Goal: Download file/media

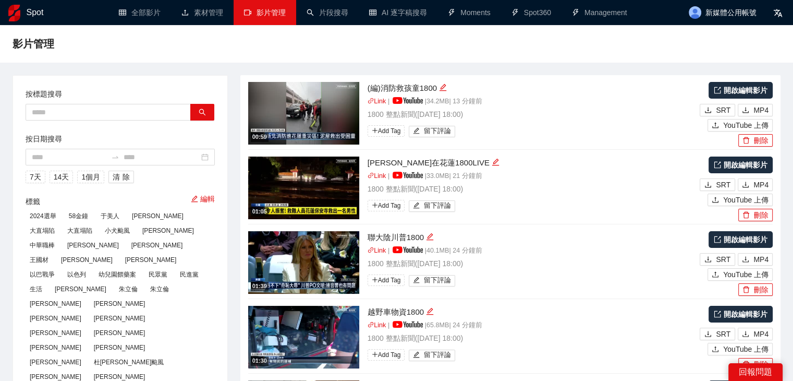
scroll to position [156, 0]
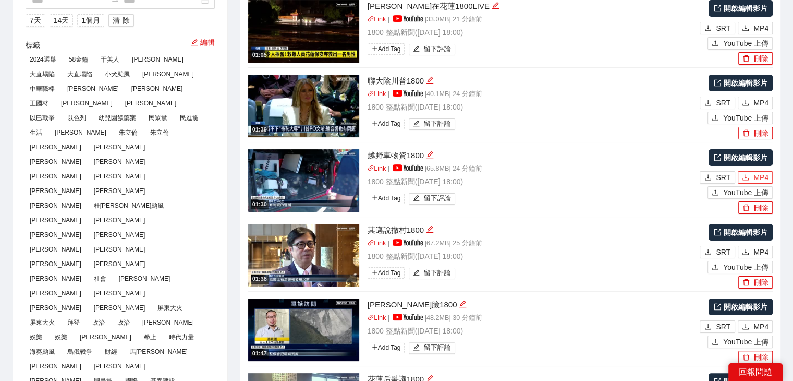
click at [767, 176] on span "MP4" at bounding box center [761, 177] width 15 height 11
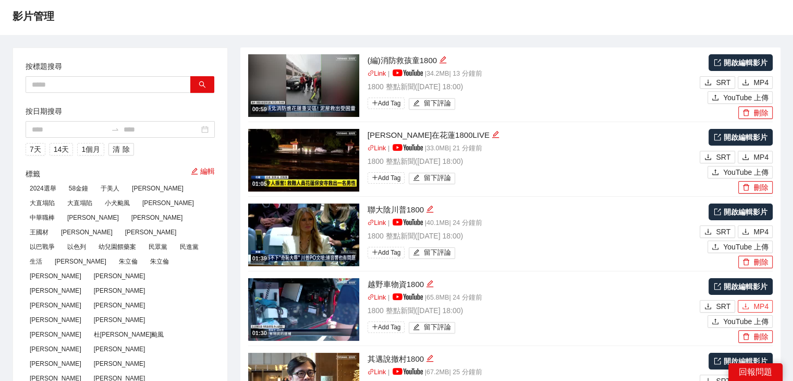
scroll to position [0, 0]
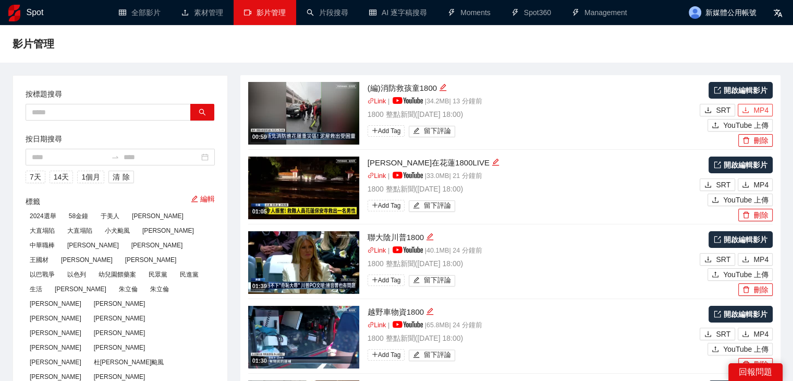
click at [754, 113] on span "MP4" at bounding box center [761, 109] width 15 height 11
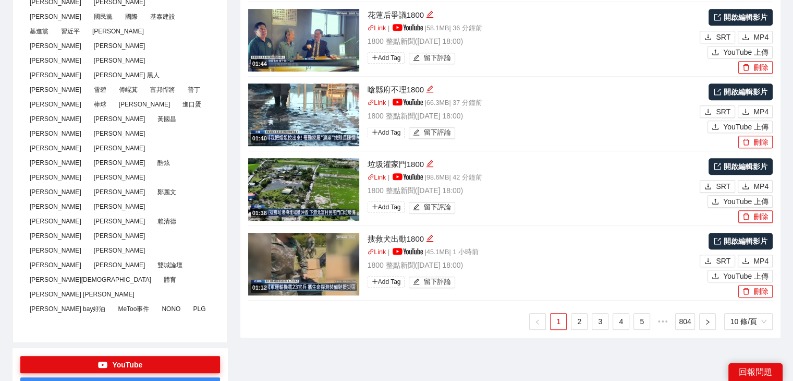
scroll to position [521, 0]
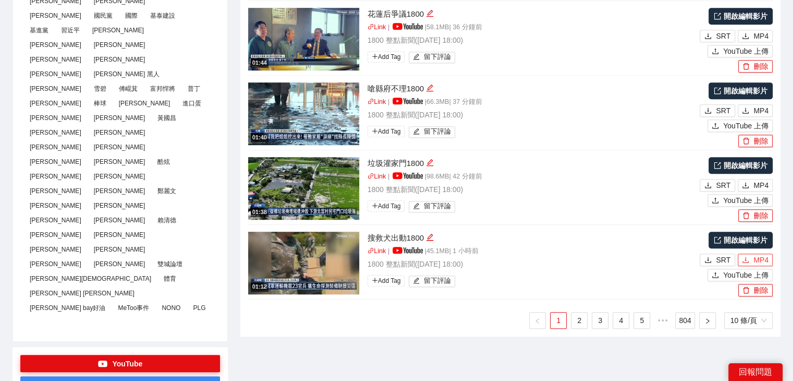
click at [740, 260] on button "MP4" at bounding box center [755, 259] width 35 height 13
click at [578, 318] on link "2" at bounding box center [580, 320] width 16 height 16
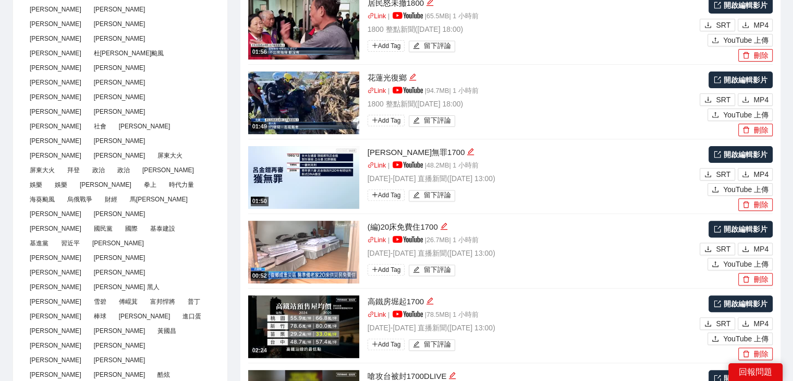
scroll to position [261, 0]
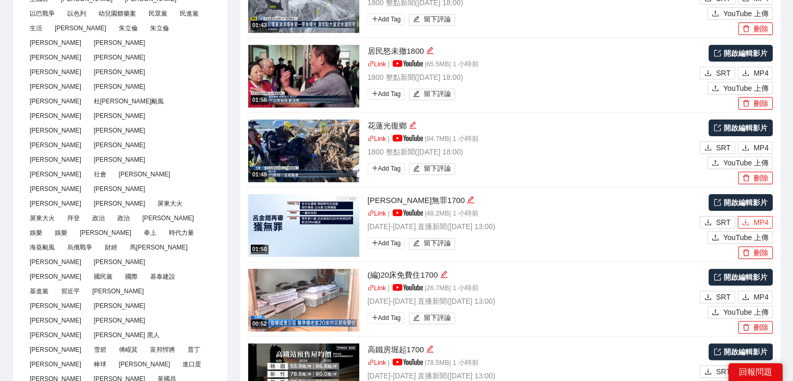
click at [752, 223] on button "MP4" at bounding box center [755, 222] width 35 height 13
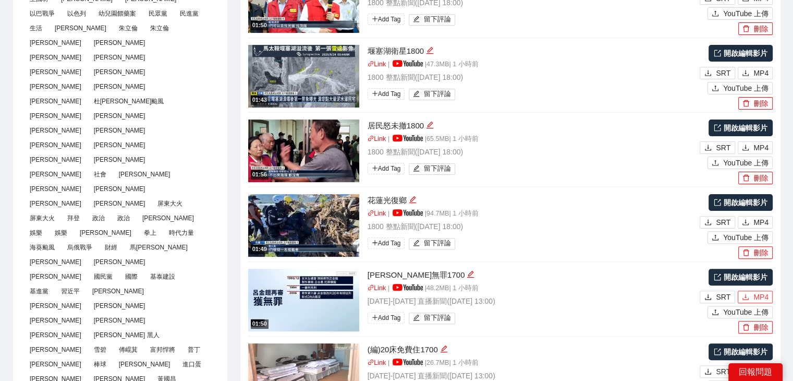
click at [757, 295] on span "MP4" at bounding box center [761, 296] width 15 height 11
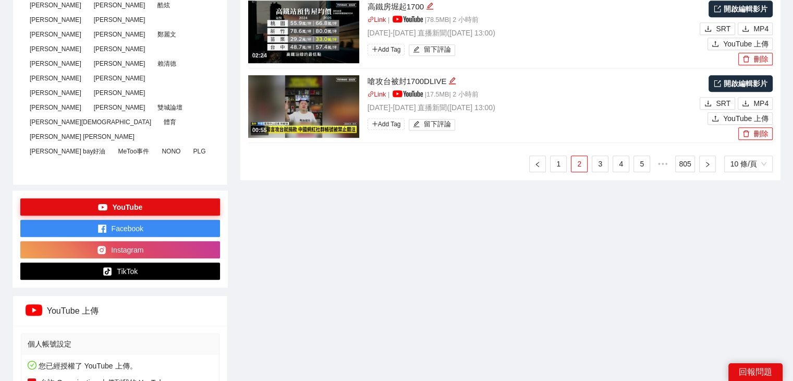
scroll to position [574, 0]
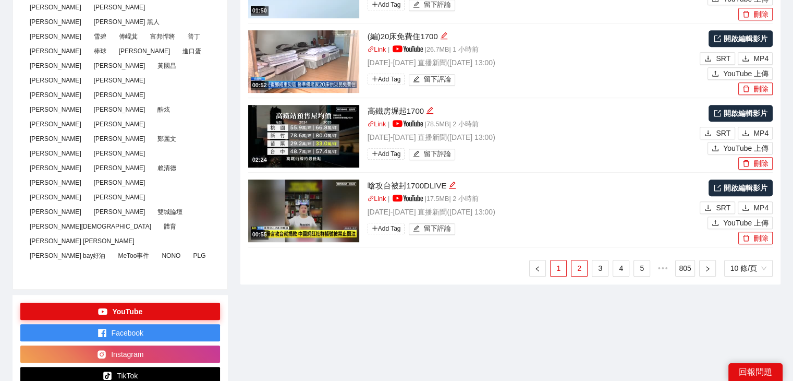
click at [559, 268] on link "1" at bounding box center [559, 268] width 16 height 16
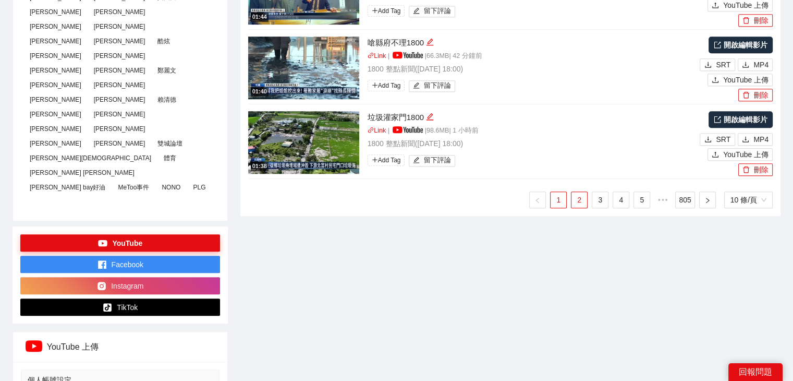
scroll to position [626, 0]
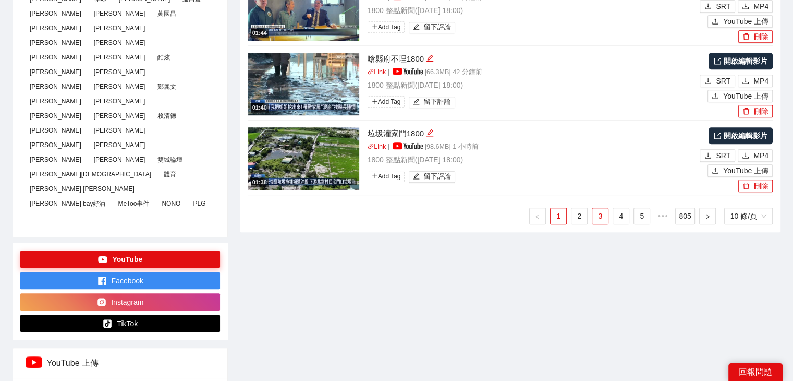
click at [597, 216] on link "3" at bounding box center [600, 216] width 16 height 16
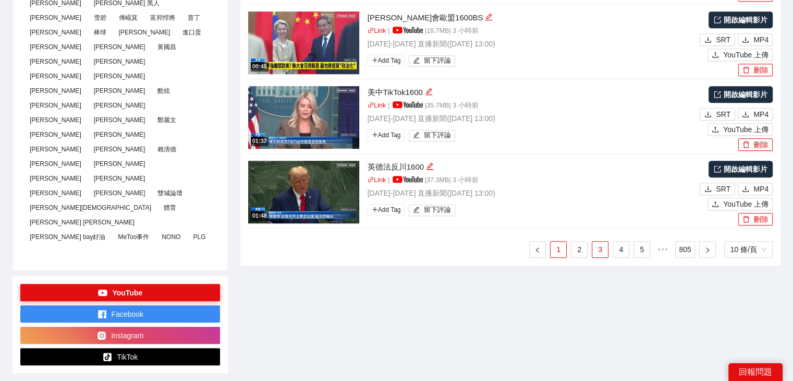
scroll to position [678, 0]
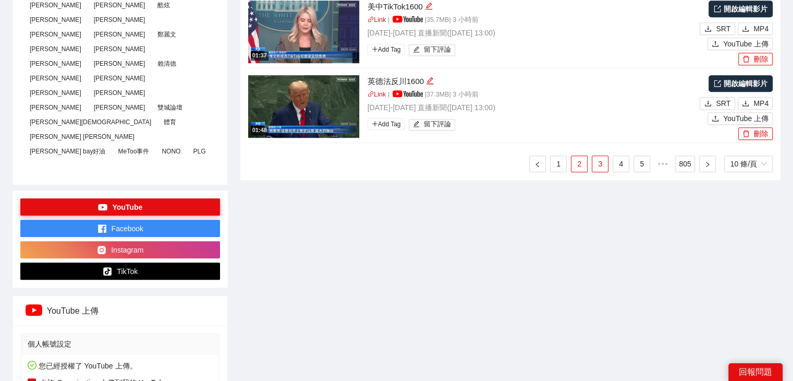
click at [579, 166] on link "2" at bounding box center [580, 164] width 16 height 16
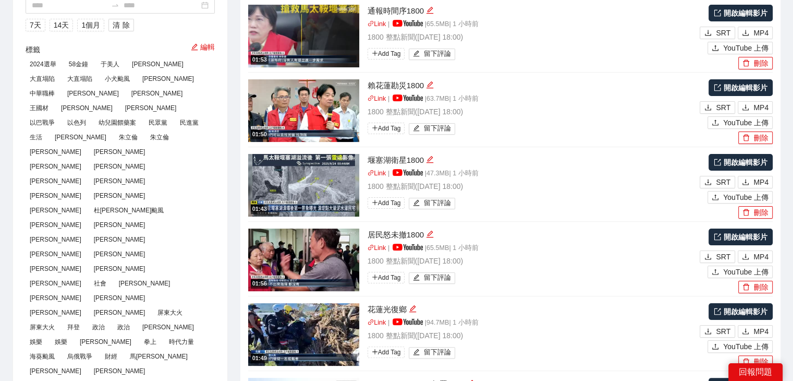
scroll to position [365, 0]
